Goal: Task Accomplishment & Management: Complete application form

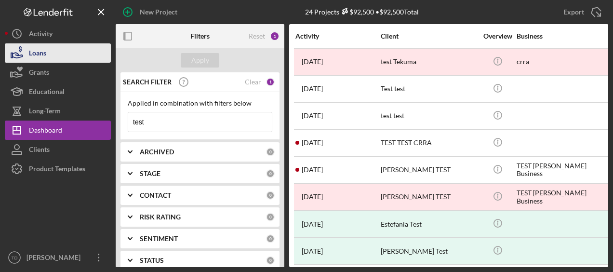
click at [47, 56] on button "Loans" at bounding box center [58, 52] width 106 height 19
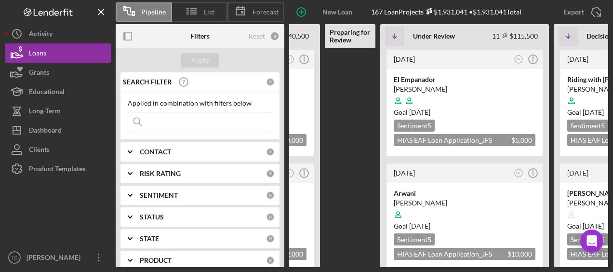
scroll to position [0, 139]
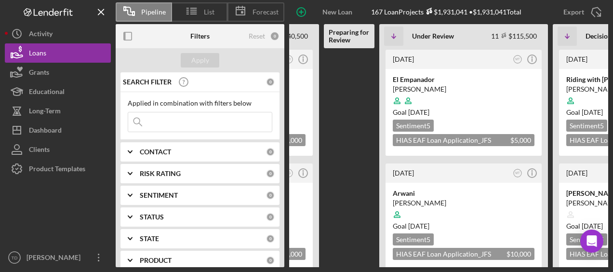
click at [229, 155] on div "CONTACT 0" at bounding box center [207, 151] width 135 height 9
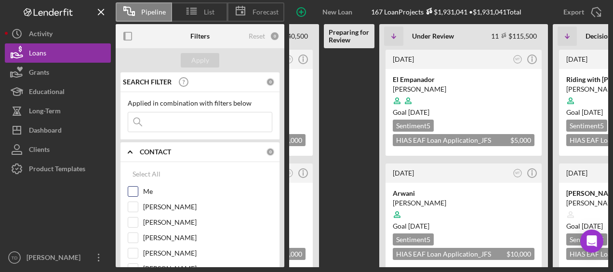
click at [135, 190] on input "Me" at bounding box center [133, 192] width 10 height 10
checkbox input "true"
click at [199, 66] on div "Apply" at bounding box center [200, 60] width 18 height 14
click at [351, 96] on Review at bounding box center [349, 157] width 51 height 219
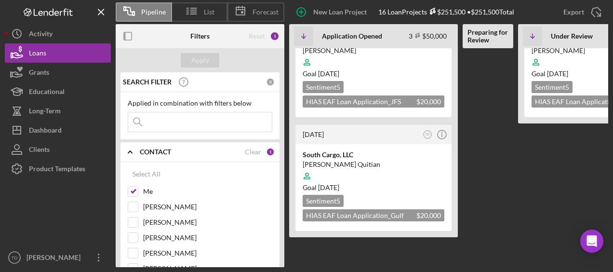
scroll to position [153, 0]
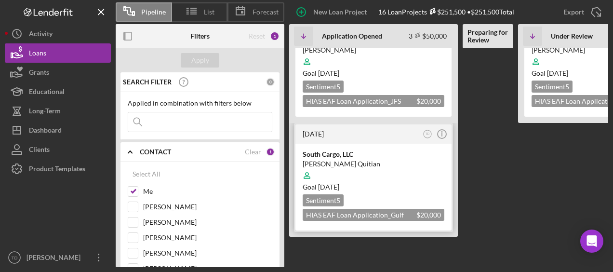
click at [399, 136] on div "[DATE]" at bounding box center [362, 134] width 118 height 8
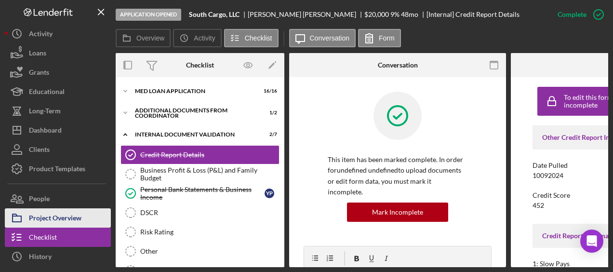
click at [70, 213] on div "Project Overview" at bounding box center [55, 219] width 53 height 22
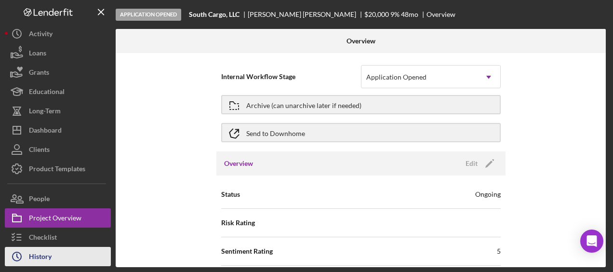
click at [43, 254] on div "History" at bounding box center [40, 258] width 23 height 22
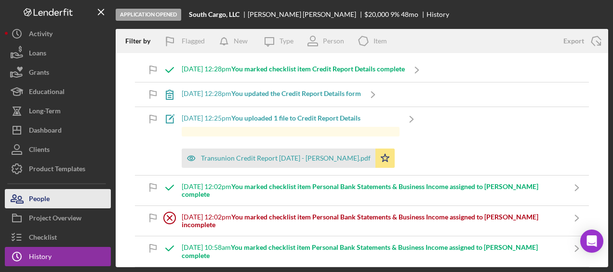
click at [50, 192] on button "People" at bounding box center [58, 198] width 106 height 19
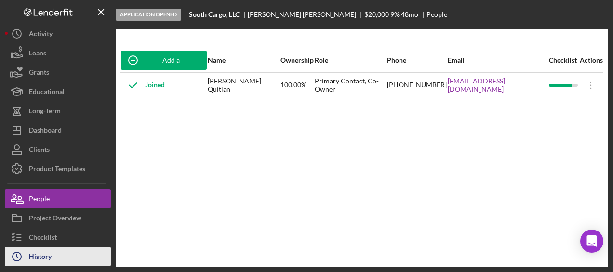
click at [41, 253] on div "History" at bounding box center [40, 258] width 23 height 22
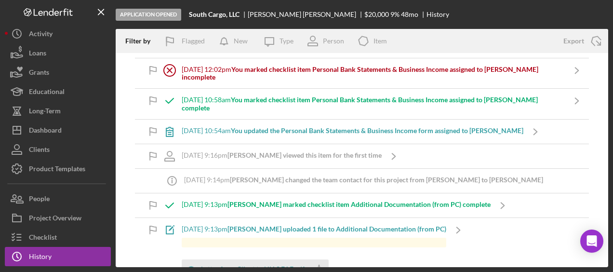
scroll to position [148, 0]
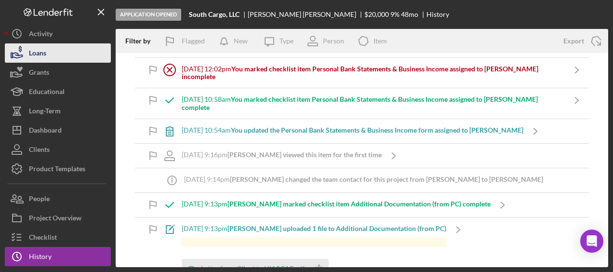
click at [50, 54] on button "Loans" at bounding box center [58, 52] width 106 height 19
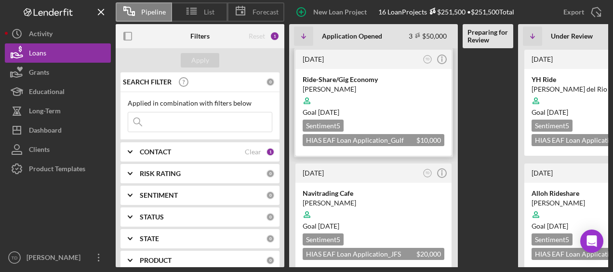
click at [343, 82] on div "Ride-Share/Gig Economy" at bounding box center [374, 80] width 142 height 10
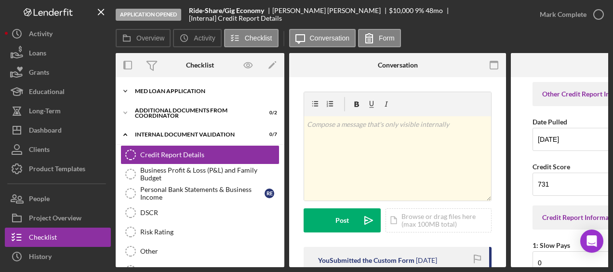
click at [182, 93] on div "MED Loan Application" at bounding box center [203, 91] width 137 height 6
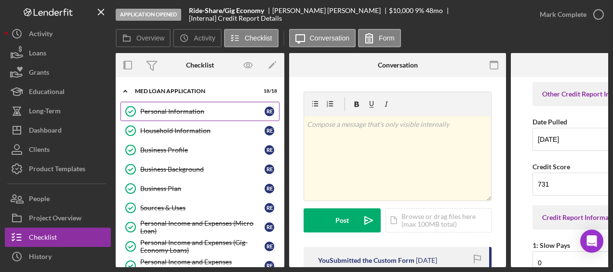
click at [180, 111] on div "Personal Information" at bounding box center [202, 111] width 124 height 8
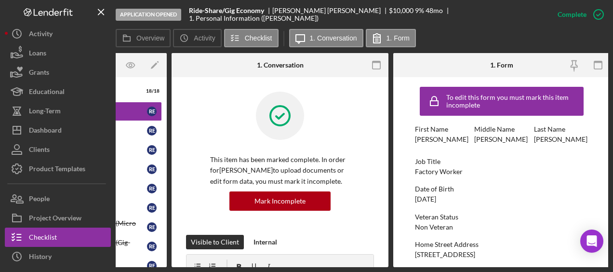
scroll to position [0, 119]
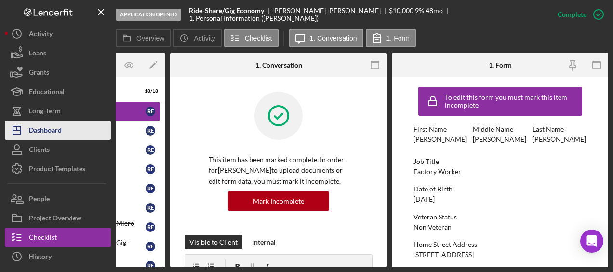
click at [50, 137] on div "Dashboard" at bounding box center [45, 132] width 33 height 22
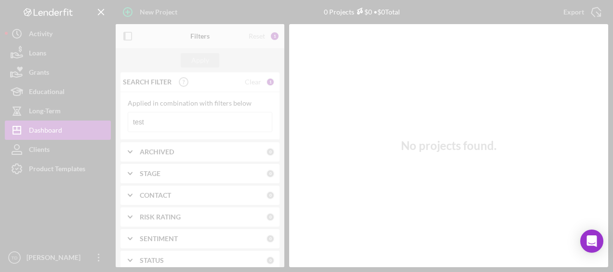
click at [162, 121] on div at bounding box center [306, 136] width 613 height 272
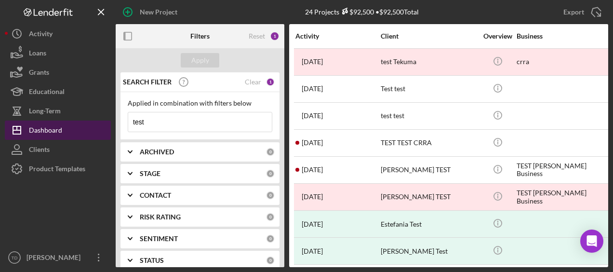
drag, startPoint x: 157, startPoint y: 122, endPoint x: 101, endPoint y: 122, distance: 55.4
click at [101, 122] on div "New Project 24 Projects $92,500 • $92,500 Total test Export Icon/Export Filters…" at bounding box center [306, 133] width 603 height 267
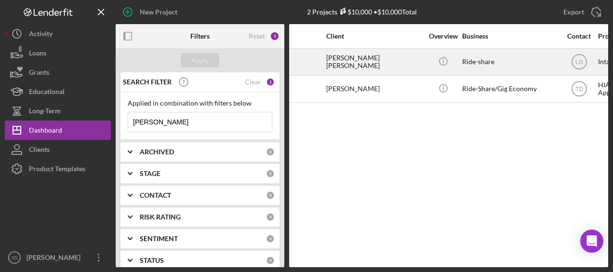
scroll to position [0, 51]
type input "[PERSON_NAME]"
click at [374, 64] on div "[PERSON_NAME] [PERSON_NAME]" at bounding box center [378, 62] width 96 height 26
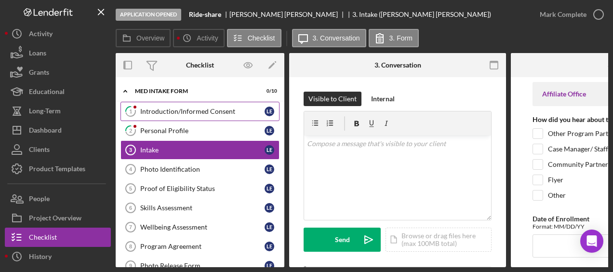
click at [216, 112] on div "Introduction/Informed Consent" at bounding box center [202, 111] width 124 height 8
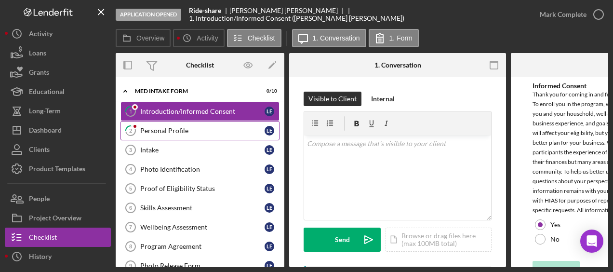
click at [194, 127] on div "Personal Profile" at bounding box center [202, 131] width 124 height 8
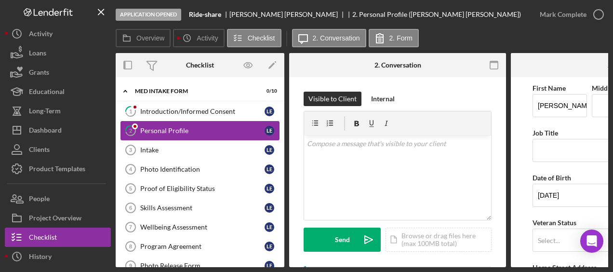
click at [191, 130] on div "Personal Profile" at bounding box center [202, 131] width 124 height 8
click at [172, 151] on div "Intake" at bounding box center [202, 150] width 124 height 8
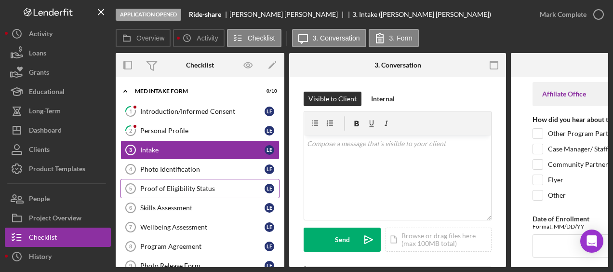
click at [167, 185] on div "Proof of Eligibility Status" at bounding box center [202, 189] width 124 height 8
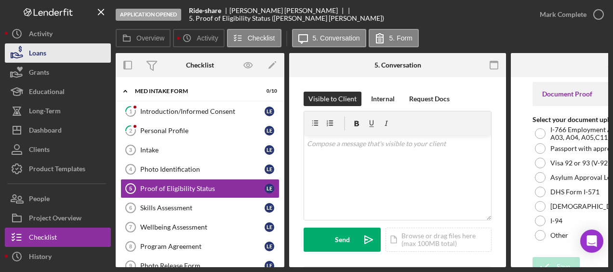
click at [79, 54] on button "Loans" at bounding box center [58, 52] width 106 height 19
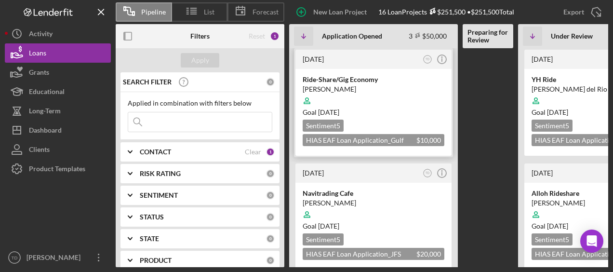
click at [336, 86] on div "[PERSON_NAME]" at bounding box center [374, 89] width 142 height 10
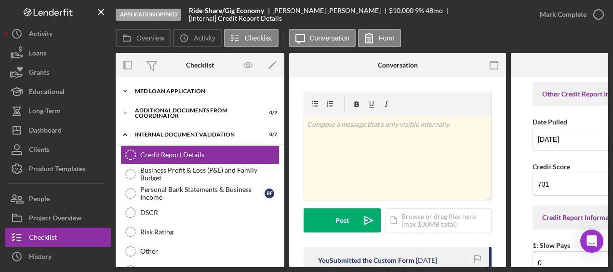
click at [187, 92] on div "MED Loan Application" at bounding box center [203, 91] width 137 height 6
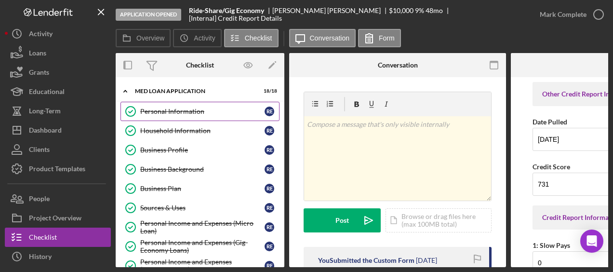
click at [177, 115] on link "Personal Information Personal Information R E" at bounding box center [200, 111] width 159 height 19
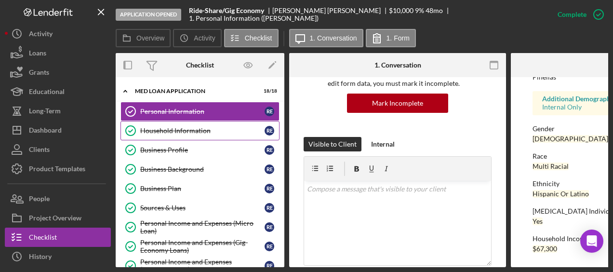
click at [201, 131] on div "Household Information" at bounding box center [202, 131] width 124 height 8
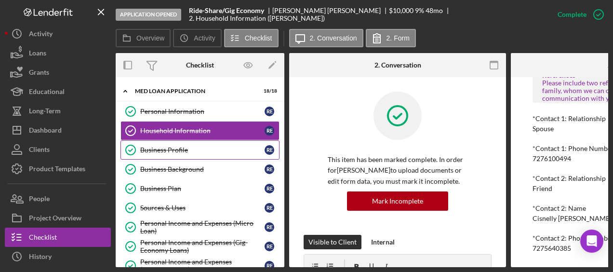
click at [214, 150] on div "Business Profile" at bounding box center [202, 150] width 124 height 8
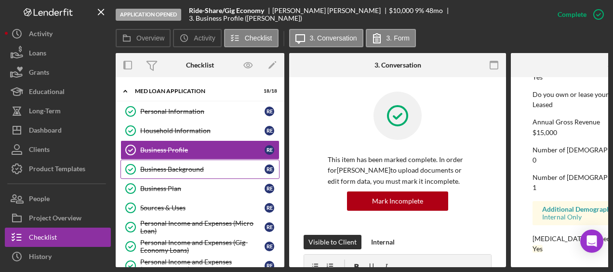
click at [216, 169] on div "Business Background" at bounding box center [202, 169] width 124 height 8
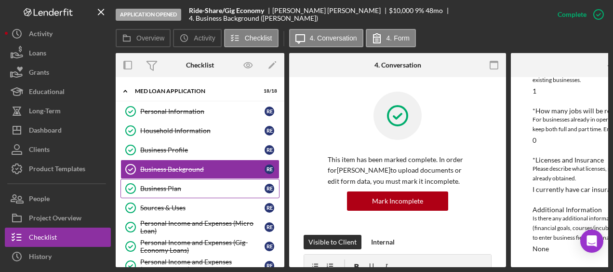
click at [202, 182] on link "Business Plan Business Plan R E" at bounding box center [200, 188] width 159 height 19
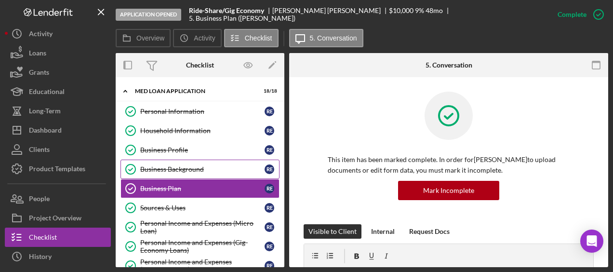
click at [199, 176] on link "Business Background Business Background R E" at bounding box center [200, 169] width 159 height 19
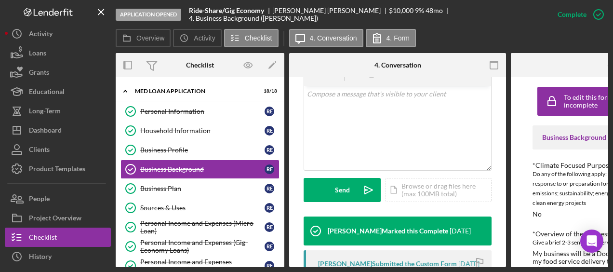
scroll to position [295, 0]
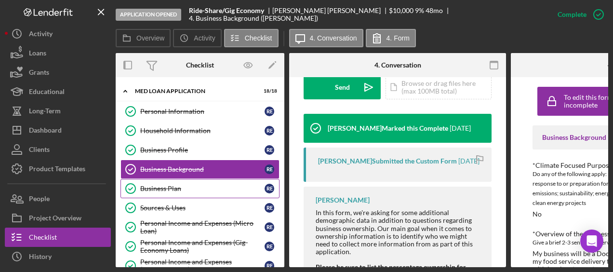
click at [197, 185] on div "Business Plan" at bounding box center [202, 189] width 124 height 8
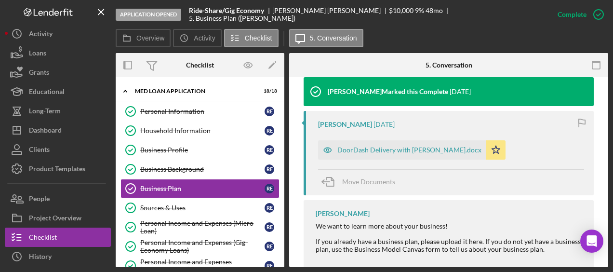
scroll to position [378, 0]
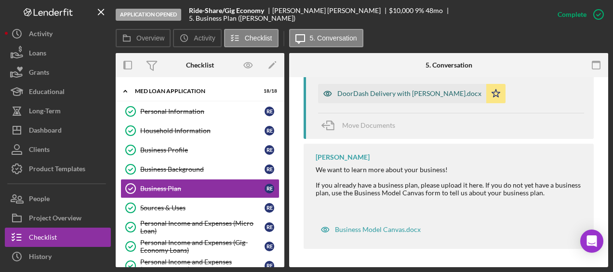
drag, startPoint x: 415, startPoint y: 97, endPoint x: 383, endPoint y: 91, distance: 32.4
click at [383, 91] on div "DoorDash Delivery with [PERSON_NAME].docx" at bounding box center [409, 94] width 144 height 8
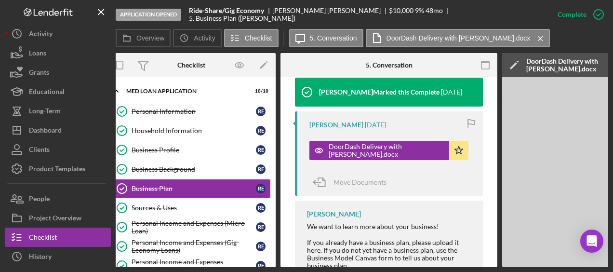
scroll to position [0, 0]
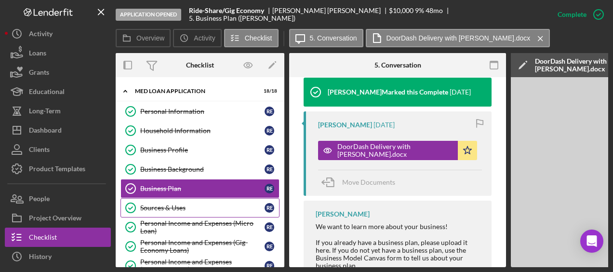
click at [169, 204] on div "Sources & Uses" at bounding box center [202, 208] width 124 height 8
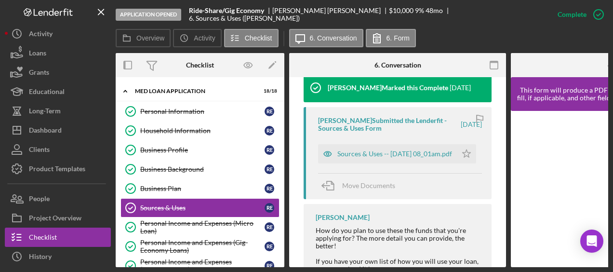
scroll to position [338, 0]
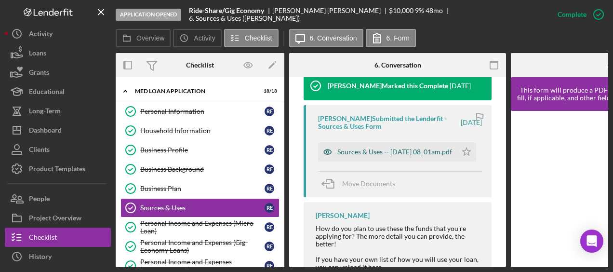
click at [370, 156] on div "Sources & Uses -- [DATE] 08_01am.pdf" at bounding box center [394, 152] width 115 height 8
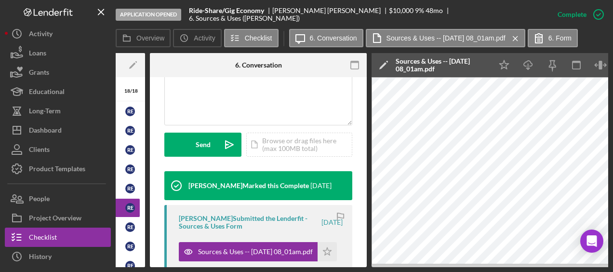
scroll to position [0, 0]
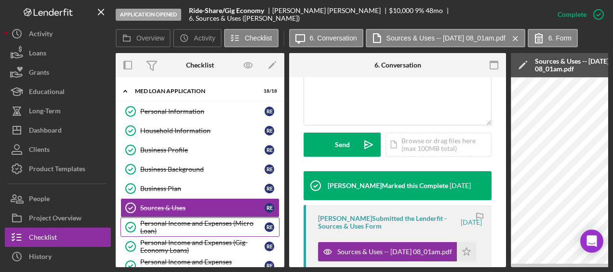
click at [177, 219] on div "Personal Income and Expenses (Micro Loan)" at bounding box center [202, 226] width 124 height 15
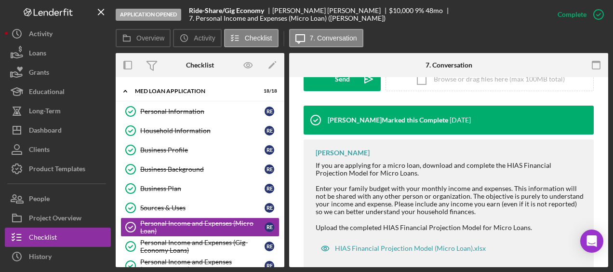
scroll to position [312, 0]
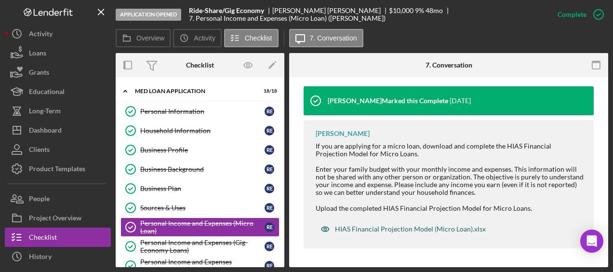
click at [432, 228] on div "HIAS Financial Projection Model (Micro Loan).xlsx" at bounding box center [410, 229] width 151 height 8
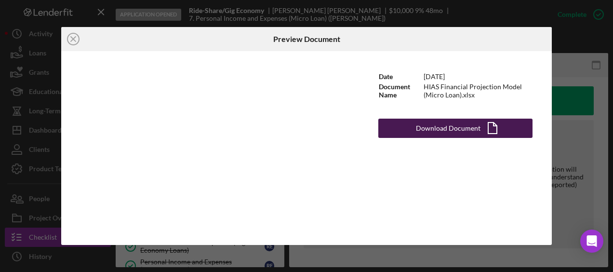
click at [419, 126] on div "Download Document" at bounding box center [448, 128] width 65 height 19
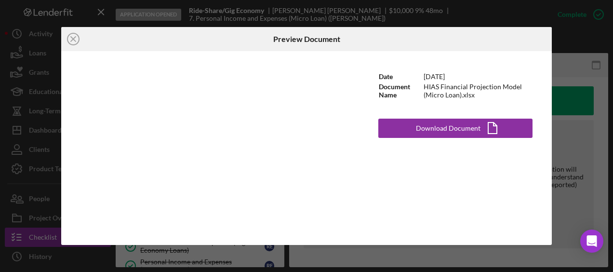
click at [569, 64] on div "Icon/Close Preview Document Date [DATE] Document Name HIAS Financial Projection…" at bounding box center [306, 136] width 613 height 272
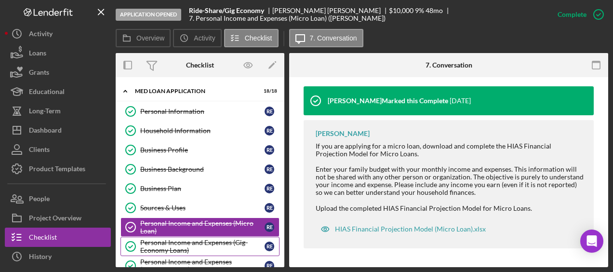
click at [199, 244] on div "Personal Income and Expenses (Gig-Economy Loans)" at bounding box center [202, 246] width 124 height 15
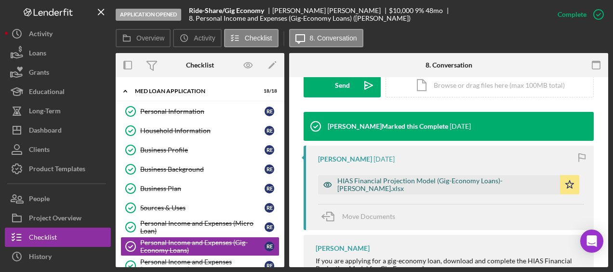
click at [382, 181] on div "HIAS Financial Projection Model (Gig-Economy Loans)-[PERSON_NAME].xlsx" at bounding box center [446, 184] width 218 height 15
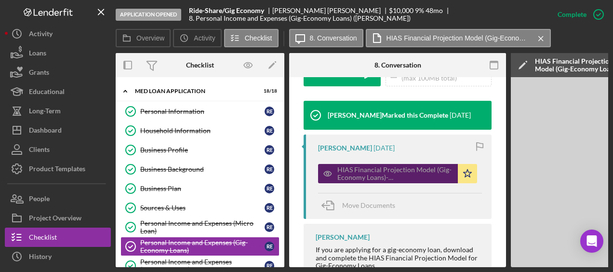
scroll to position [0, 192]
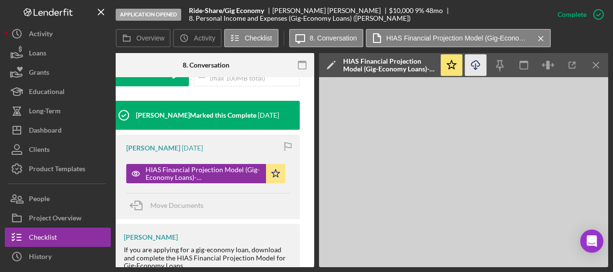
click at [480, 74] on icon "Icon/Download" at bounding box center [476, 65] width 22 height 22
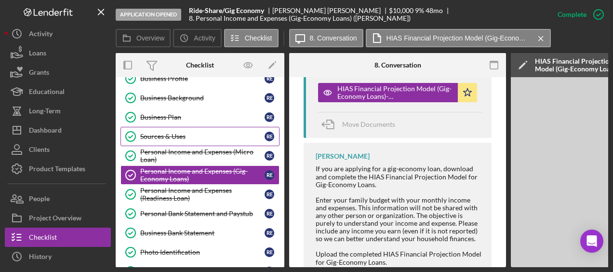
scroll to position [76, 0]
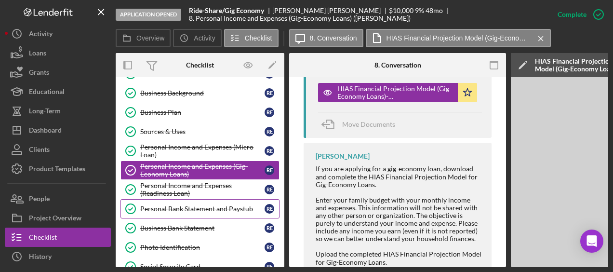
click at [192, 209] on div "Personal Bank Statement and Paystub" at bounding box center [202, 209] width 124 height 8
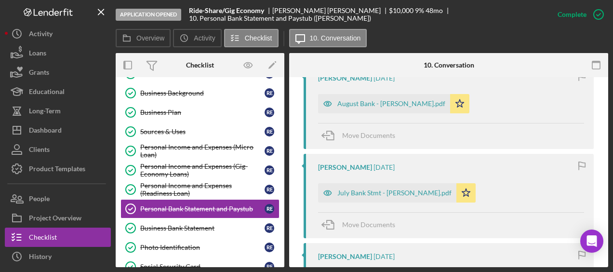
scroll to position [732, 0]
click at [406, 101] on div "August Bank - [PERSON_NAME].pdf" at bounding box center [391, 103] width 108 height 8
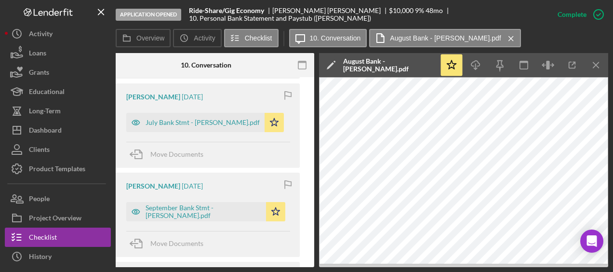
scroll to position [812, 0]
click at [225, 132] on div "July Bank Stmt - [PERSON_NAME].pdf" at bounding box center [195, 122] width 138 height 19
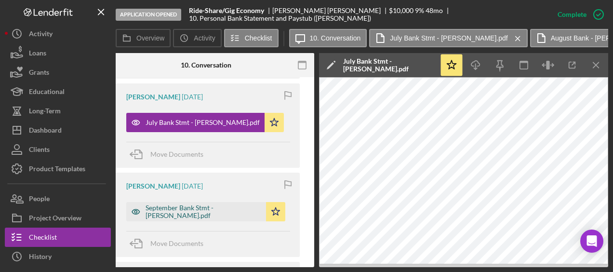
click at [206, 215] on div "September Bank Stmt -[PERSON_NAME].pdf" at bounding box center [204, 211] width 116 height 15
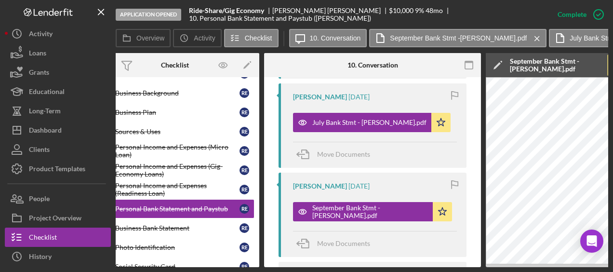
scroll to position [0, 0]
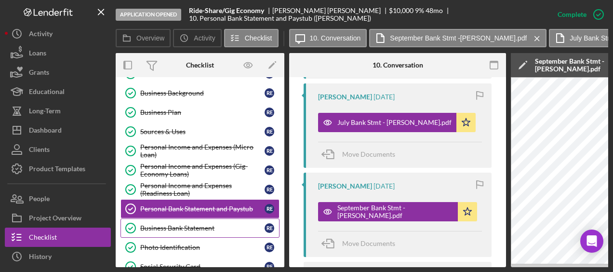
click at [151, 224] on div "Business Bank Statement" at bounding box center [202, 228] width 124 height 8
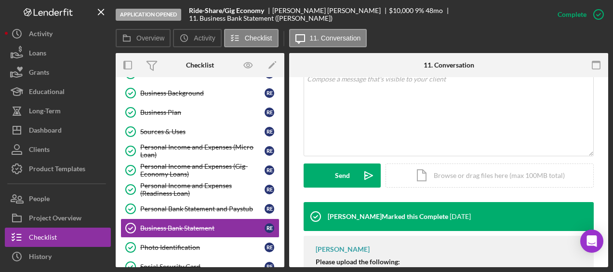
scroll to position [271, 0]
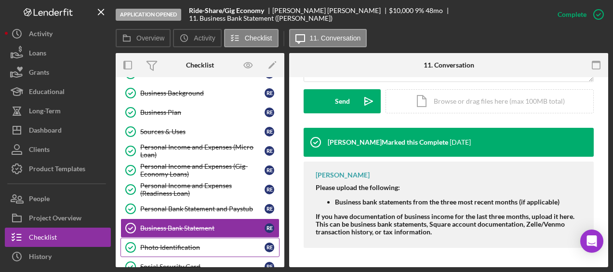
click at [192, 243] on div "Photo Identification" at bounding box center [202, 247] width 124 height 8
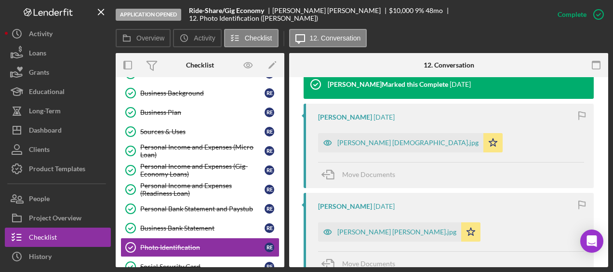
scroll to position [345, 0]
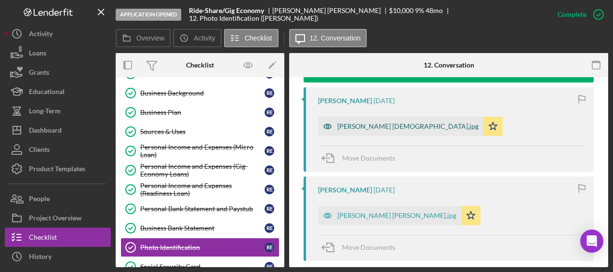
click at [373, 125] on div "[PERSON_NAME] [DEMOGRAPHIC_DATA].jpg" at bounding box center [407, 126] width 141 height 8
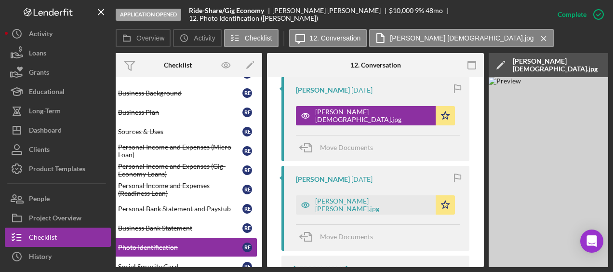
scroll to position [0, 0]
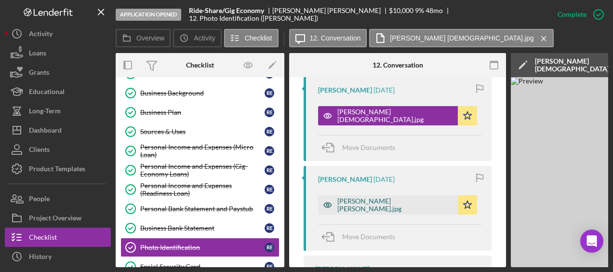
click at [384, 213] on div "[PERSON_NAME] [PERSON_NAME].jpg" at bounding box center [395, 204] width 116 height 15
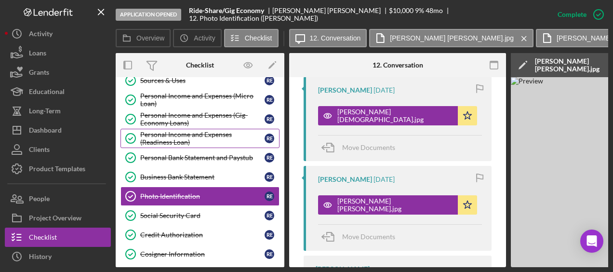
scroll to position [157, 0]
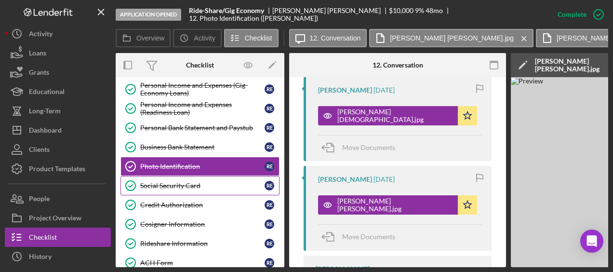
click at [197, 182] on div "Social Security Card" at bounding box center [202, 186] width 124 height 8
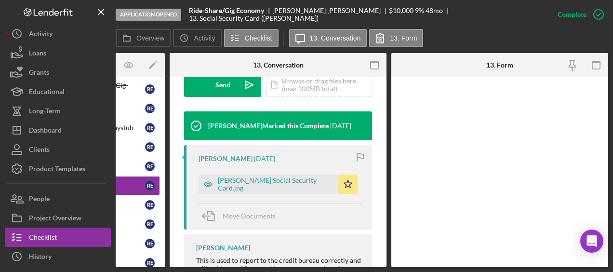
scroll to position [314, 0]
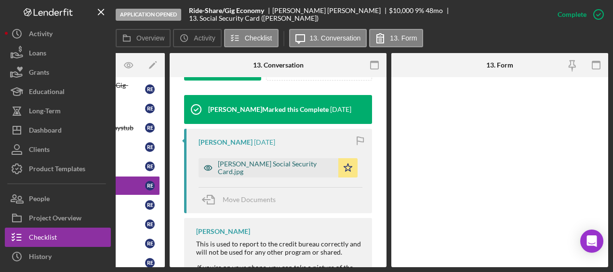
click at [281, 175] on div "[PERSON_NAME] Social Security Card.jpg" at bounding box center [276, 167] width 116 height 15
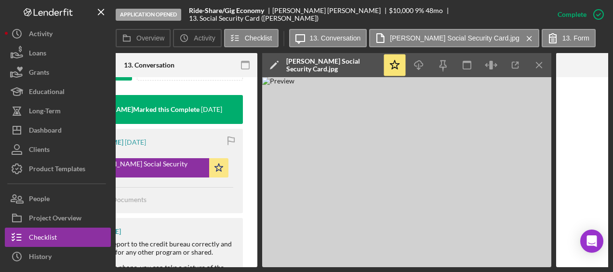
scroll to position [0, 0]
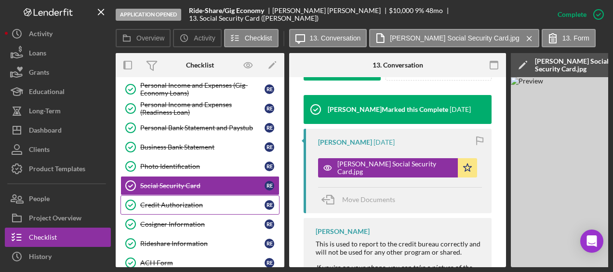
click at [207, 201] on div "Credit Authorization" at bounding box center [202, 205] width 124 height 8
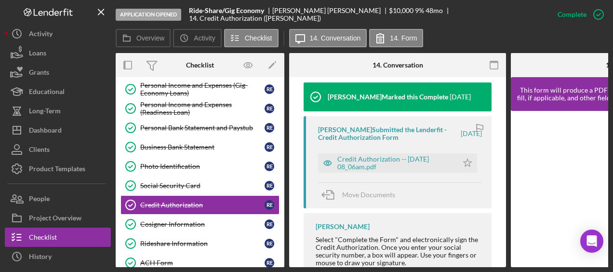
scroll to position [333, 0]
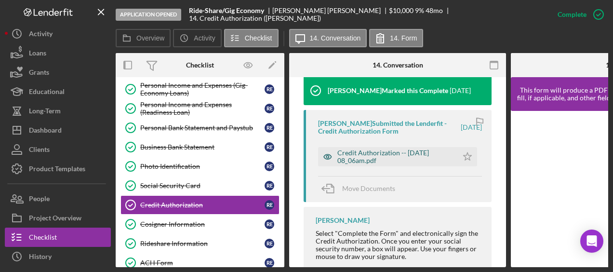
click at [408, 163] on div "Credit Authorization -- [DATE] 08_06am.pdf" at bounding box center [395, 156] width 116 height 15
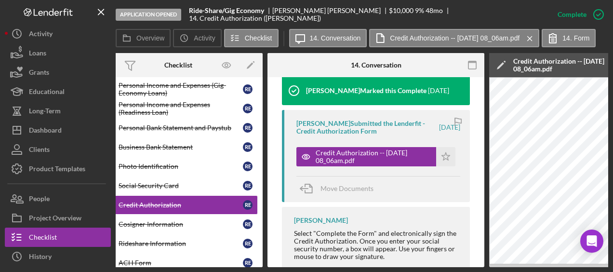
scroll to position [0, 0]
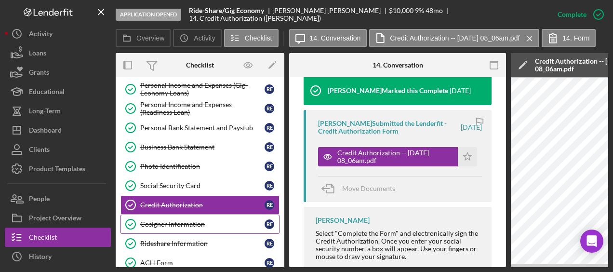
click at [217, 221] on div "Cosigner Information" at bounding box center [202, 224] width 124 height 8
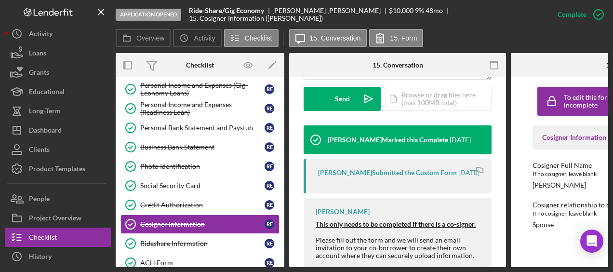
scroll to position [286, 0]
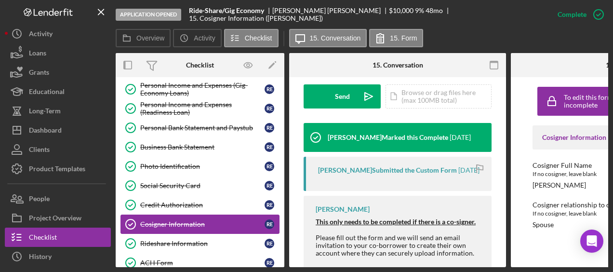
click at [184, 228] on link "Cosigner Information Cosigner Information R E" at bounding box center [200, 223] width 159 height 19
click at [180, 240] on div "Rideshare Information" at bounding box center [202, 244] width 124 height 8
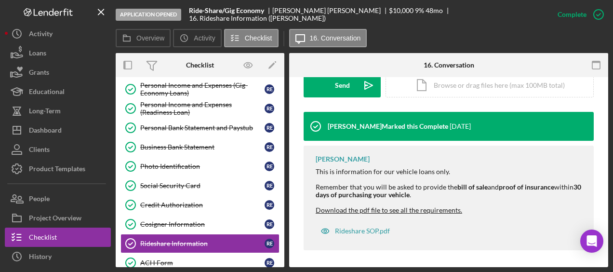
scroll to position [289, 0]
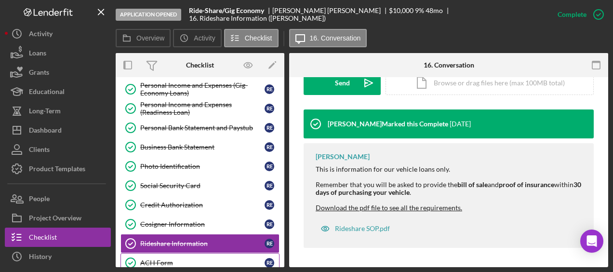
click at [197, 253] on link "ACH Form ACH Form R E" at bounding box center [200, 262] width 159 height 19
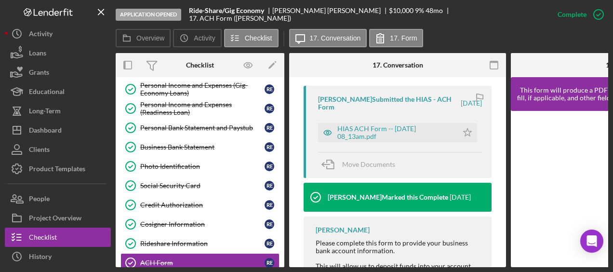
scroll to position [326, 0]
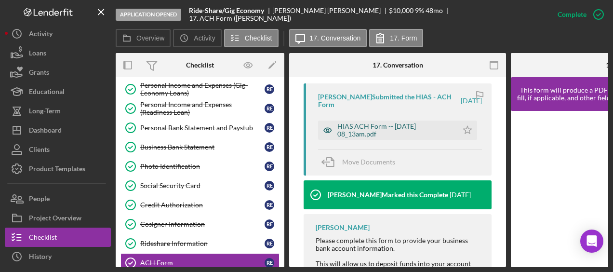
click at [368, 136] on div "HIAS ACH Form -- [DATE] 08_13am.pdf" at bounding box center [395, 129] width 116 height 15
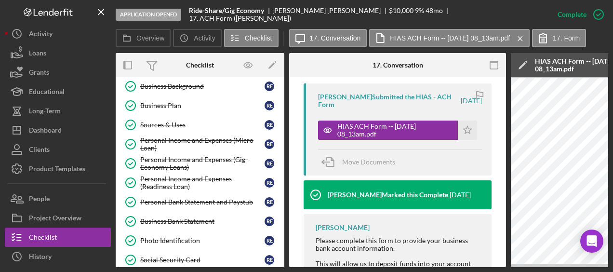
scroll to position [0, 0]
click at [196, 198] on div "Personal Bank Statement and Paystub" at bounding box center [202, 202] width 124 height 8
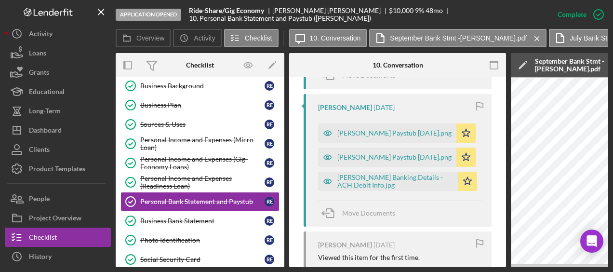
click at [358, 189] on div "[PERSON_NAME] Banking Details - ACH Debit Info.jpg" at bounding box center [395, 181] width 116 height 15
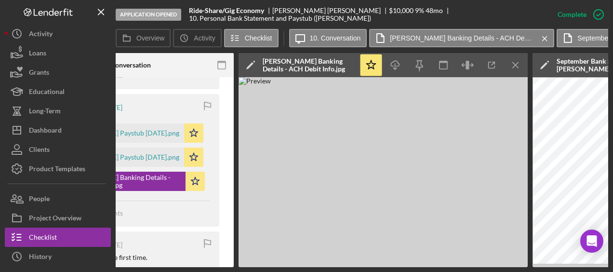
click at [169, 208] on div "[PERSON_NAME] [DATE] [PERSON_NAME] Paystub [DATE].png Icon/Star [PERSON_NAME] P…" at bounding box center [125, 160] width 188 height 133
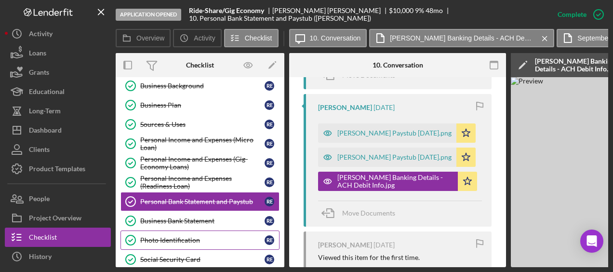
scroll to position [206, 0]
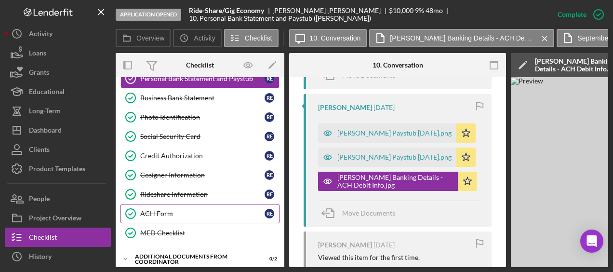
click at [178, 215] on link "ACH Form ACH Form R E" at bounding box center [200, 213] width 159 height 19
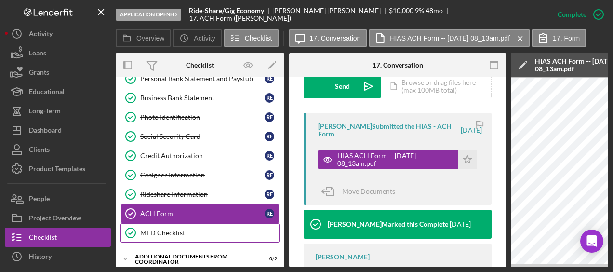
click at [186, 229] on div "MED Checklist" at bounding box center [209, 233] width 139 height 8
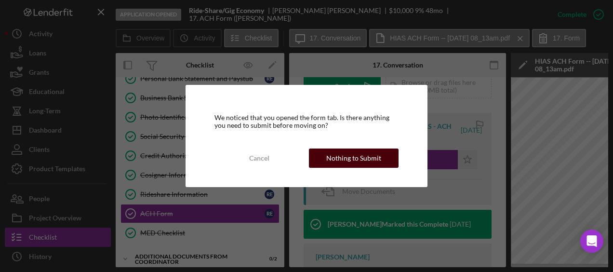
click at [369, 153] on div "Nothing to Submit" at bounding box center [353, 157] width 55 height 19
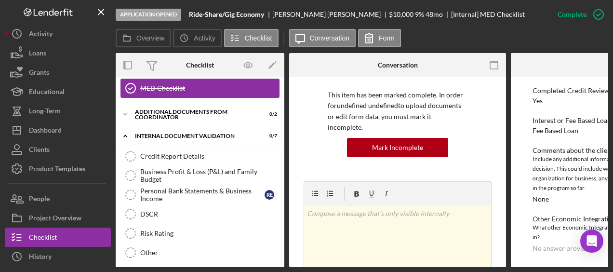
scroll to position [350, 0]
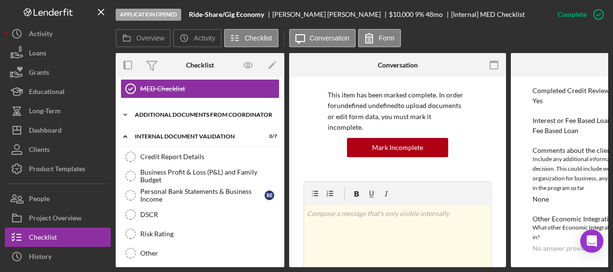
click at [187, 112] on div "Additional Documents from Coordinator" at bounding box center [203, 115] width 137 height 6
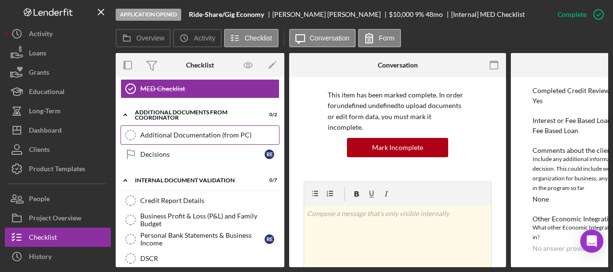
click at [171, 132] on div "Additional Documentation (from PC)" at bounding box center [209, 135] width 139 height 8
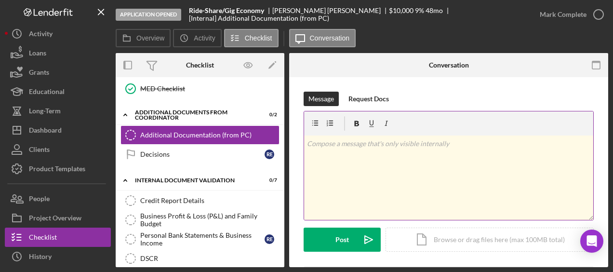
scroll to position [66, 0]
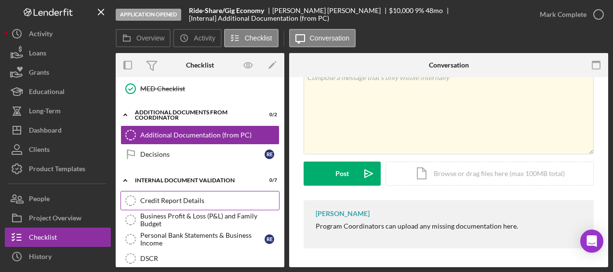
click at [212, 197] on div "Credit Report Details" at bounding box center [209, 201] width 139 height 8
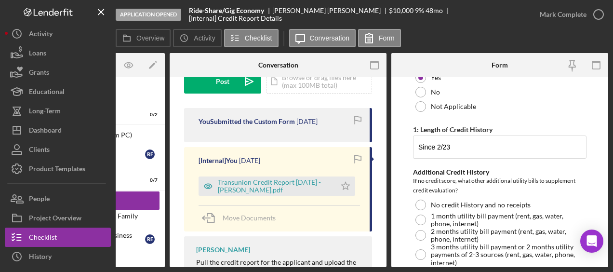
scroll to position [406, 0]
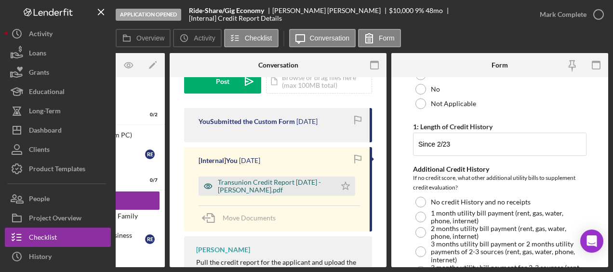
click at [312, 188] on div "Transunion Credit Report [DATE] - [PERSON_NAME].pdf" at bounding box center [274, 185] width 113 height 15
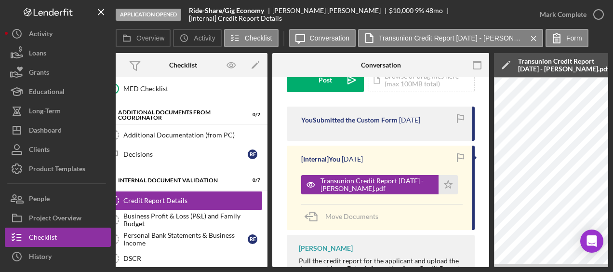
scroll to position [0, 0]
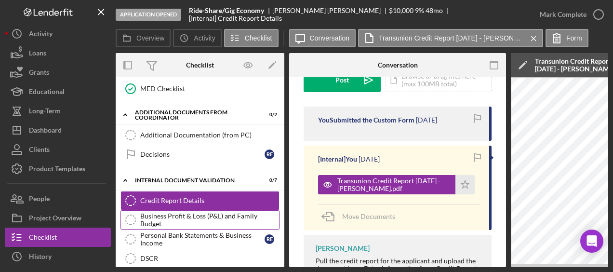
click at [184, 217] on div "Business Profit & Loss (P&L) and Family Budget" at bounding box center [209, 219] width 139 height 15
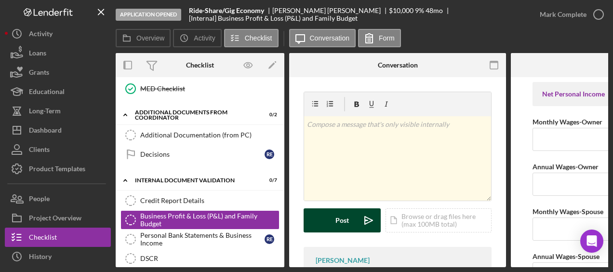
scroll to position [0, 0]
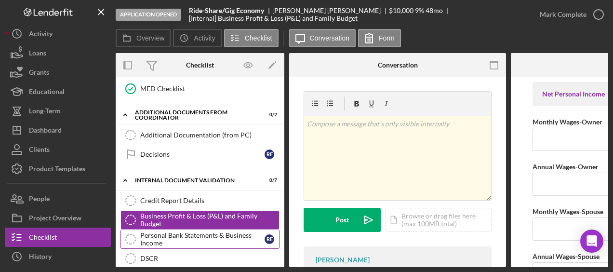
click at [164, 231] on div "Personal Bank Statements & Business Income" at bounding box center [202, 238] width 124 height 15
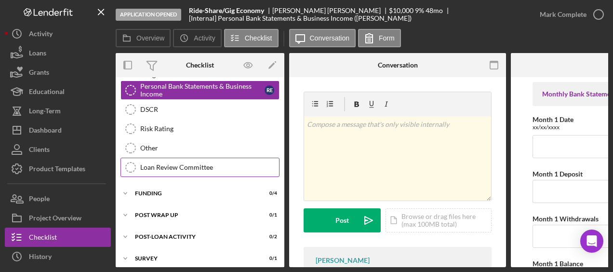
scroll to position [444, 0]
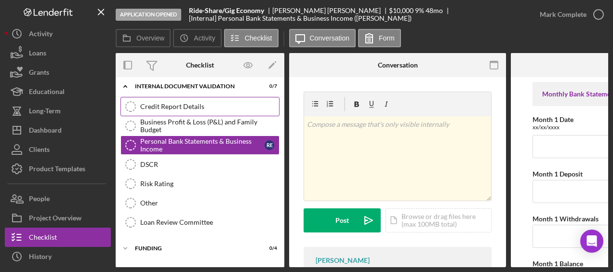
click at [176, 103] on div "Credit Report Details" at bounding box center [209, 107] width 139 height 8
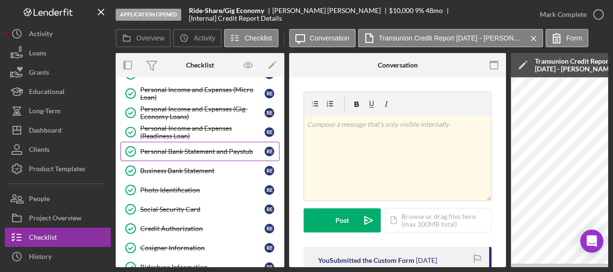
scroll to position [133, 0]
click at [206, 153] on link "Personal Bank Statement and Paystub Personal Bank Statement and Paystub R E" at bounding box center [200, 151] width 159 height 19
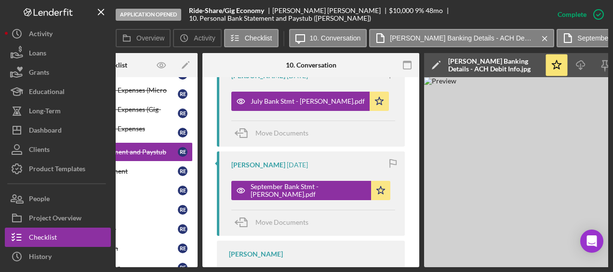
scroll to position [833, 0]
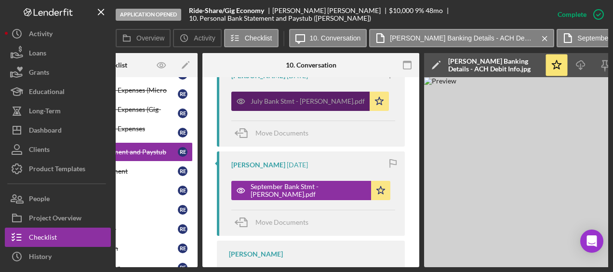
click at [314, 105] on div "July Bank Stmt - [PERSON_NAME].pdf" at bounding box center [308, 101] width 114 height 8
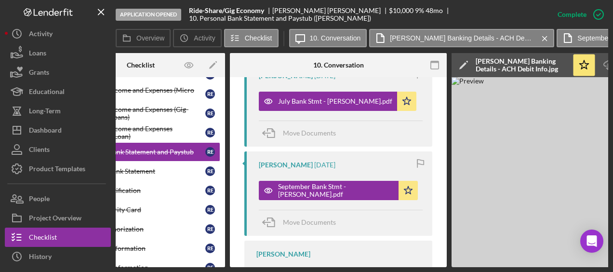
scroll to position [0, 38]
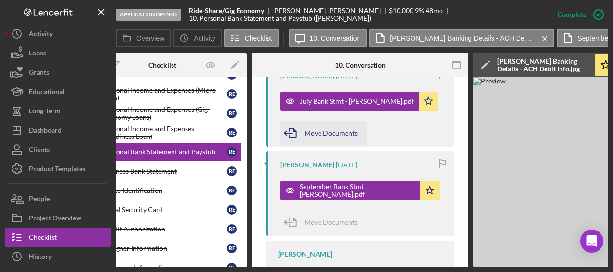
click at [299, 138] on icon "button" at bounding box center [293, 133] width 24 height 24
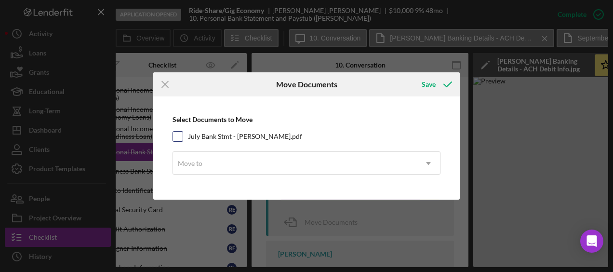
click at [178, 135] on input "July Bank Stmt - [PERSON_NAME].pdf" at bounding box center [178, 137] width 10 height 10
checkbox input "true"
click at [167, 80] on icon "Icon/Menu Close" at bounding box center [165, 84] width 24 height 24
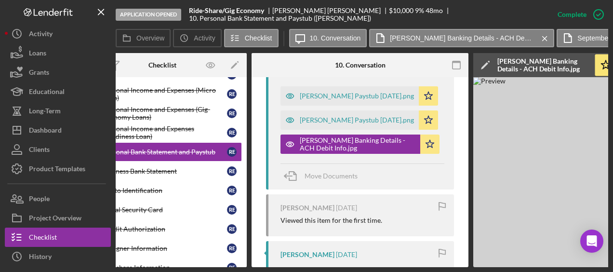
scroll to position [562, 0]
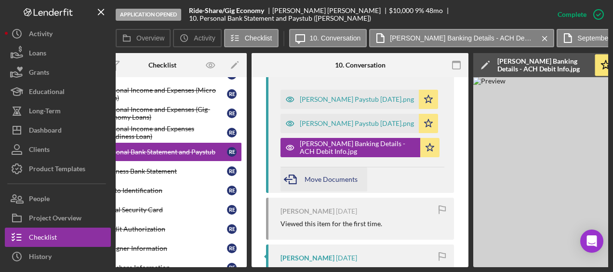
click at [293, 188] on icon "button" at bounding box center [293, 179] width 24 height 24
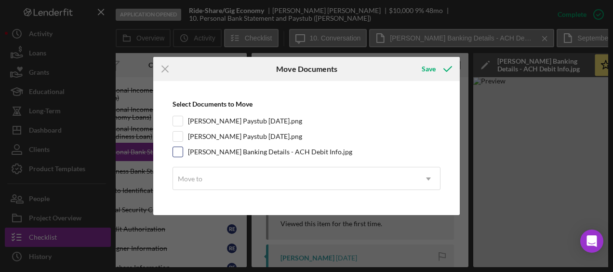
click at [178, 150] on input "[PERSON_NAME] Banking Details - ACH Debit Info.jpg" at bounding box center [178, 152] width 10 height 10
checkbox input "true"
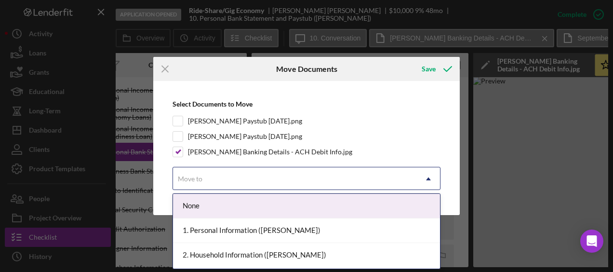
click at [232, 179] on div "Move to" at bounding box center [295, 179] width 244 height 22
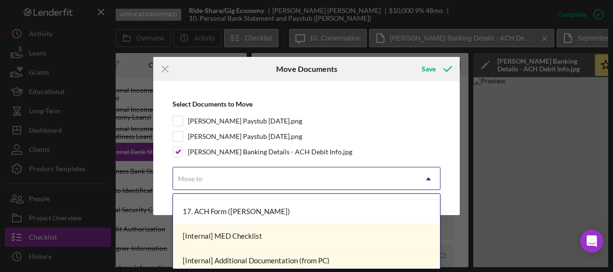
scroll to position [252, 0]
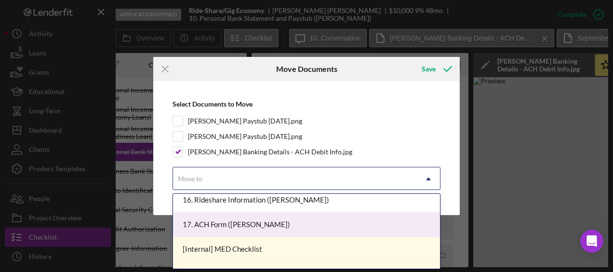
click at [321, 228] on div "17. ACH Form ([PERSON_NAME])" at bounding box center [306, 225] width 267 height 25
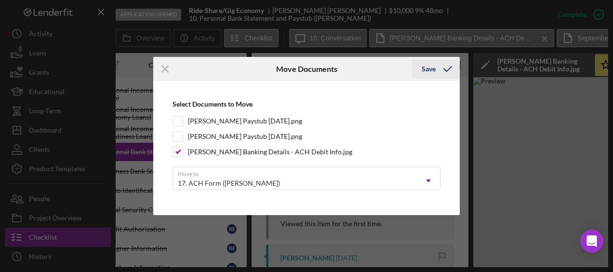
click at [434, 69] on div "Save" at bounding box center [429, 68] width 14 height 19
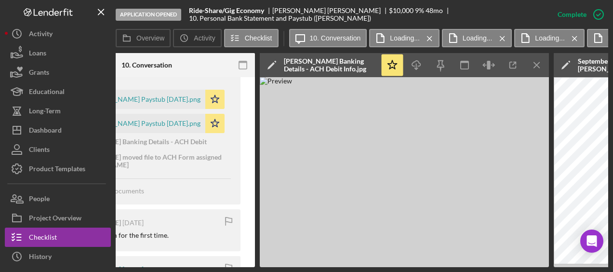
scroll to position [0, 325]
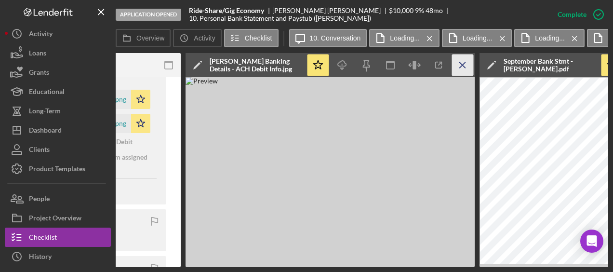
click at [464, 62] on icon "Icon/Menu Close" at bounding box center [463, 65] width 22 height 22
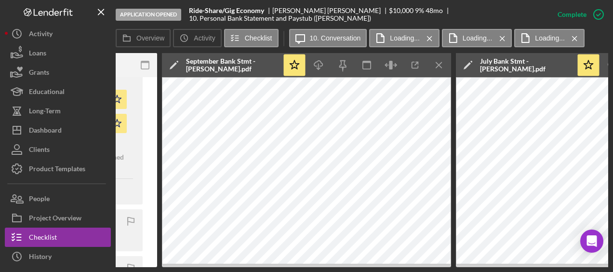
scroll to position [0, 353]
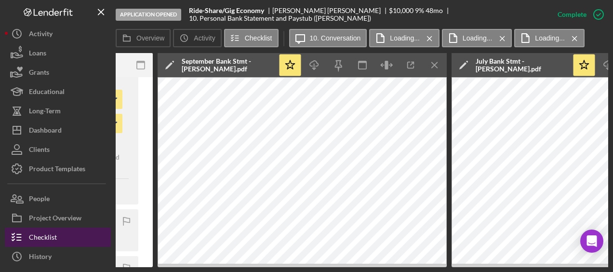
click at [70, 234] on button "Checklist" at bounding box center [58, 237] width 106 height 19
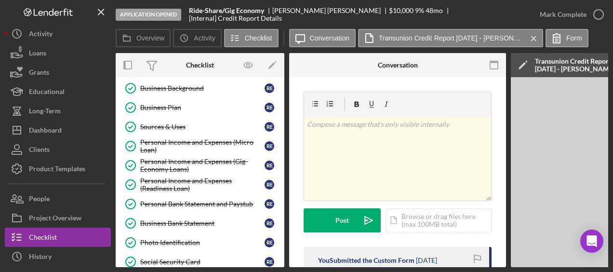
scroll to position [79, 0]
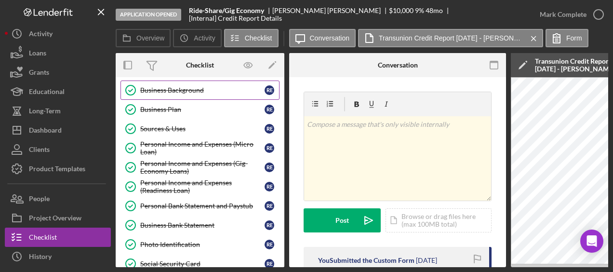
click at [194, 90] on div "Business Background" at bounding box center [202, 90] width 124 height 8
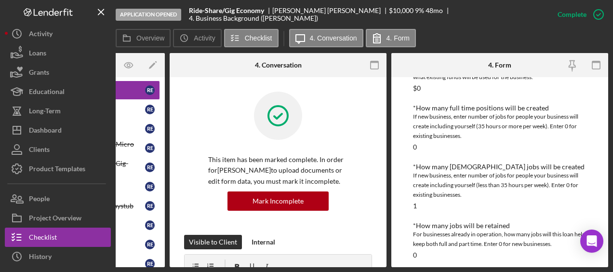
scroll to position [412, 0]
